Goal: Information Seeking & Learning: Learn about a topic

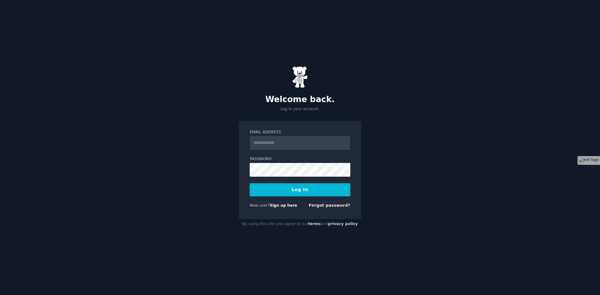
click at [302, 140] on input "Email Address" at bounding box center [300, 143] width 101 height 14
click at [446, 119] on div "Welcome back. Log in your account. Email Address Password Log In New user? Sign…" at bounding box center [300, 147] width 600 height 295
click at [318, 143] on input "Email Address" at bounding box center [300, 143] width 101 height 14
click at [396, 178] on div "Welcome back. Log in your account. Email Address Password Log In New user? Sign…" at bounding box center [300, 147] width 600 height 295
click at [295, 147] on input "Email Address" at bounding box center [300, 143] width 101 height 14
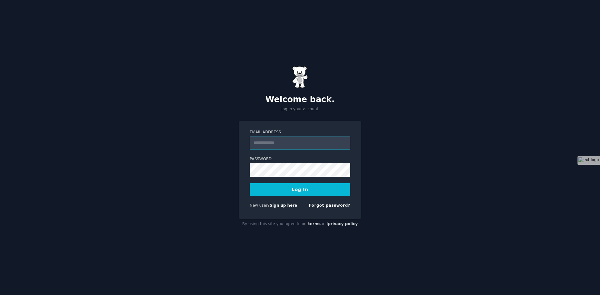
paste input "**********"
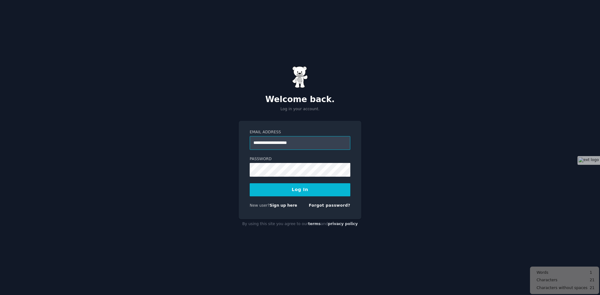
type input "**********"
click at [264, 190] on button "Log In" at bounding box center [300, 189] width 101 height 13
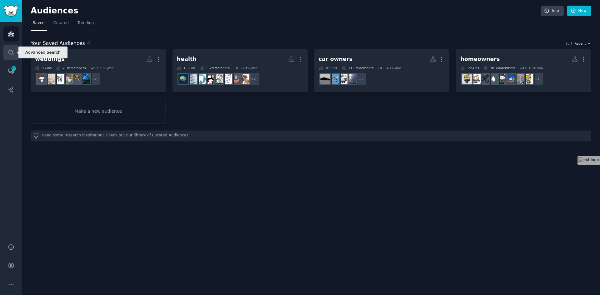
click at [14, 53] on link "Search" at bounding box center [10, 52] width 15 height 15
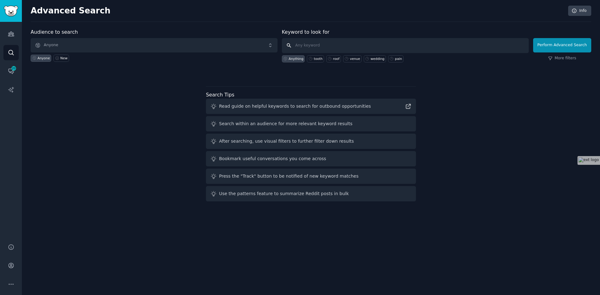
click at [330, 46] on input "text" at bounding box center [405, 45] width 247 height 15
type input "roofers"
click button "Perform Advanced Search" at bounding box center [562, 45] width 58 height 14
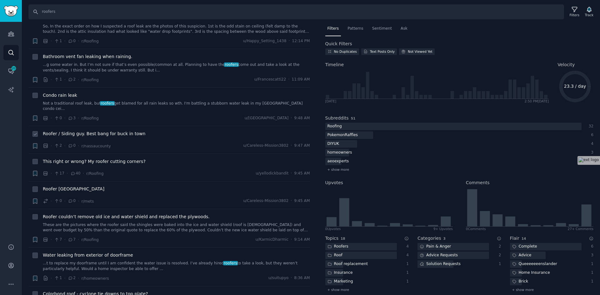
scroll to position [83, 0]
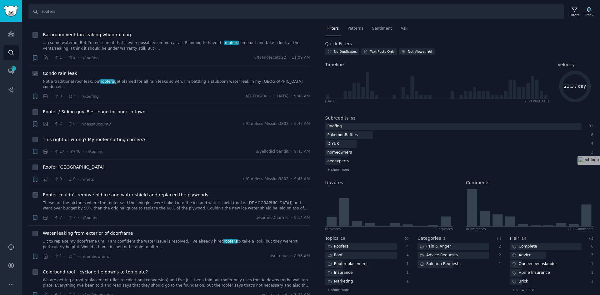
click at [150, 81] on link "Not a traditional roof leak, but roofers get blamed for all rain leaks so wth. …" at bounding box center [176, 84] width 267 height 11
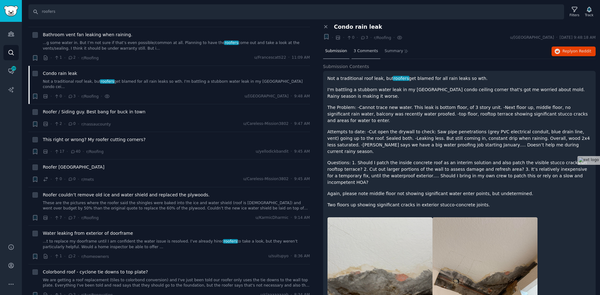
click at [358, 48] on span "3 Comments" at bounding box center [366, 51] width 24 height 6
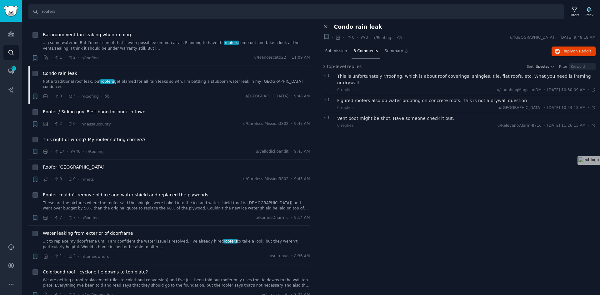
click at [426, 77] on div "This is unfortunately r/roofing, which is about roof coverings: shingles, tile,…" at bounding box center [466, 79] width 258 height 13
click at [150, 201] on link "These are the pictures where the roofer said the shingles were baked into the i…" at bounding box center [176, 206] width 267 height 11
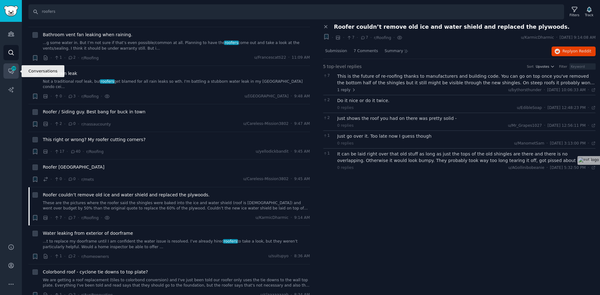
click at [12, 72] on icon "Sidebar" at bounding box center [11, 71] width 7 height 7
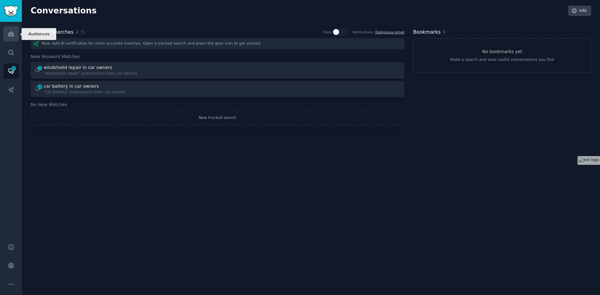
click at [11, 35] on icon "Sidebar" at bounding box center [11, 34] width 7 height 7
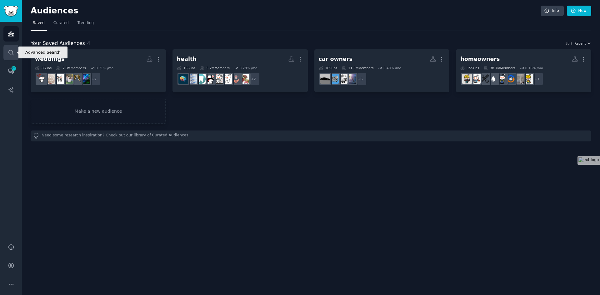
click at [12, 54] on icon "Sidebar" at bounding box center [10, 52] width 5 height 5
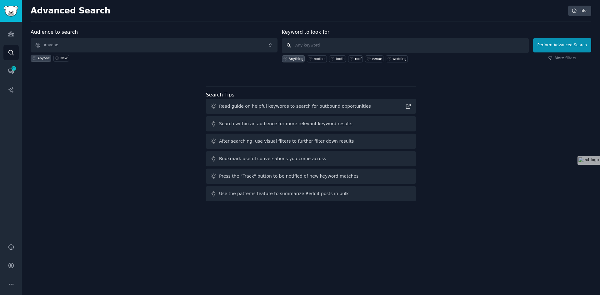
click at [334, 48] on input "text" at bounding box center [405, 45] width 247 height 15
type input "roofers"
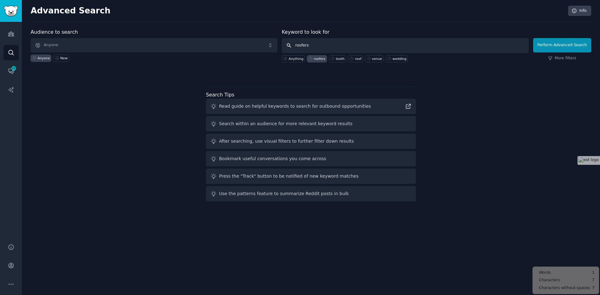
click button "Perform Advanced Search" at bounding box center [562, 45] width 58 height 14
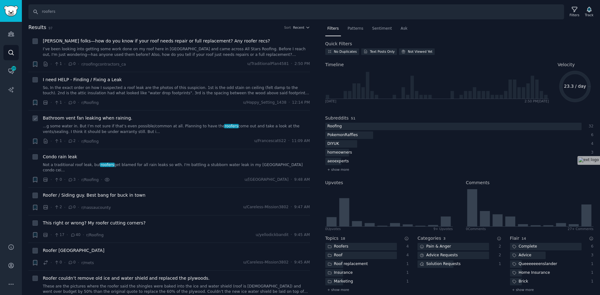
click at [146, 125] on link "...g some water in. But I’m not sure if that’s even possible/common at all. Pla…" at bounding box center [176, 129] width 267 height 11
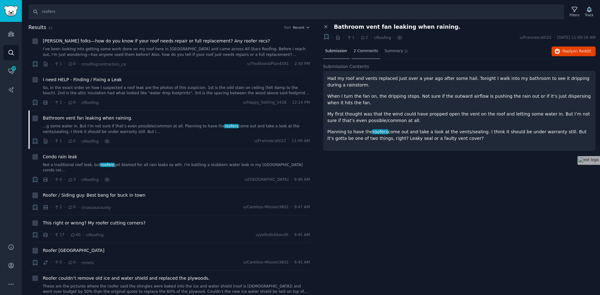
click at [370, 49] on span "2 Comments" at bounding box center [366, 51] width 24 height 6
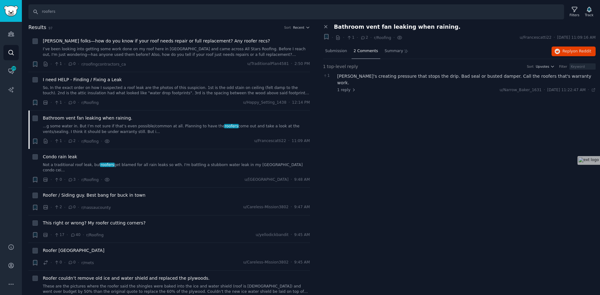
click at [444, 77] on div "[PERSON_NAME]'s creating pressure that stops the drip. Bad seal or busted dampe…" at bounding box center [466, 79] width 258 height 13
click at [340, 51] on span "Submission" at bounding box center [336, 51] width 22 height 6
